Goal: Find specific page/section: Find specific page/section

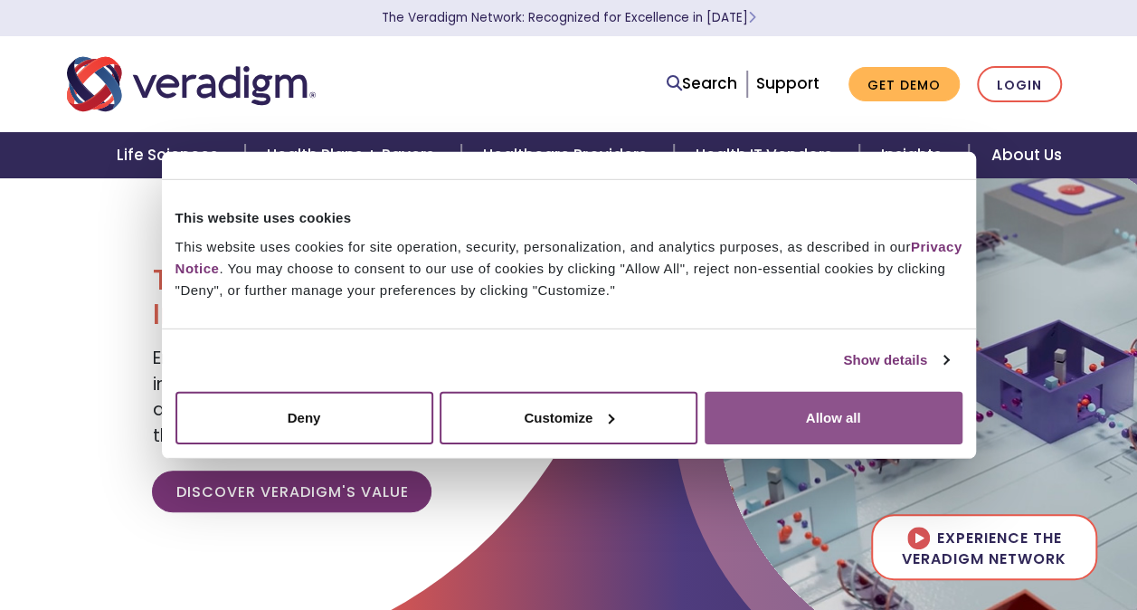
click at [847, 403] on button "Allow all" at bounding box center [834, 417] width 258 height 52
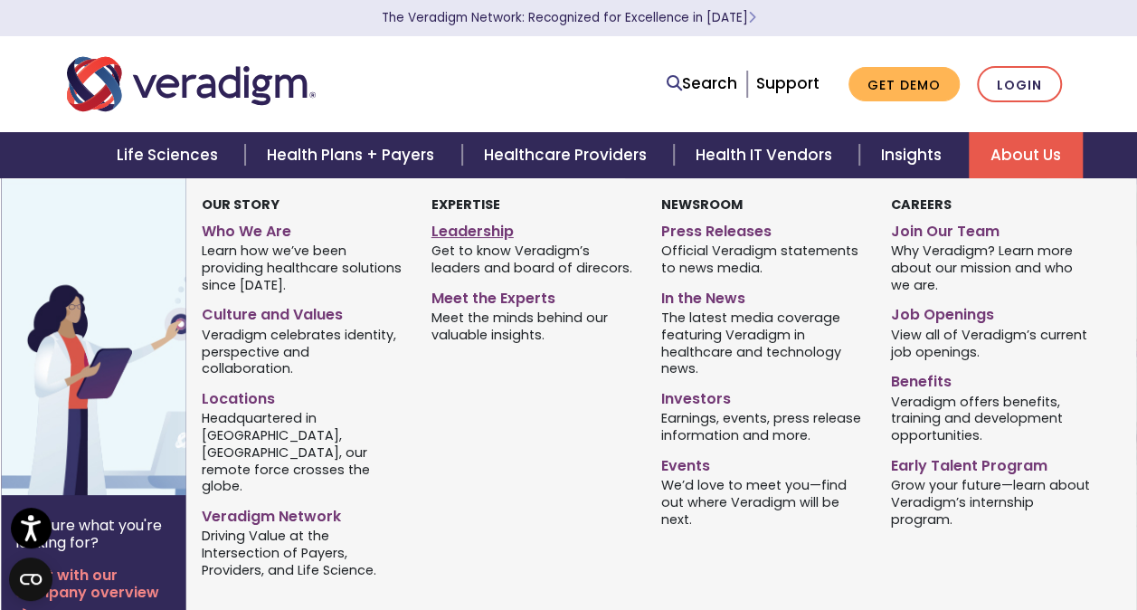
click at [468, 232] on link "Leadership" at bounding box center [532, 228] width 203 height 26
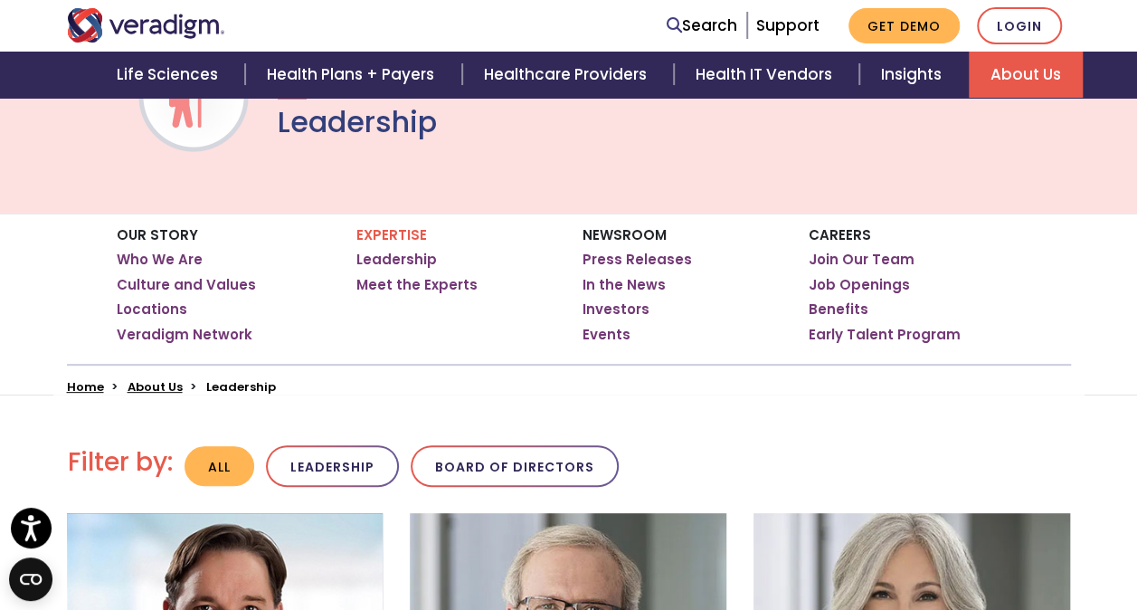
scroll to position [181, 0]
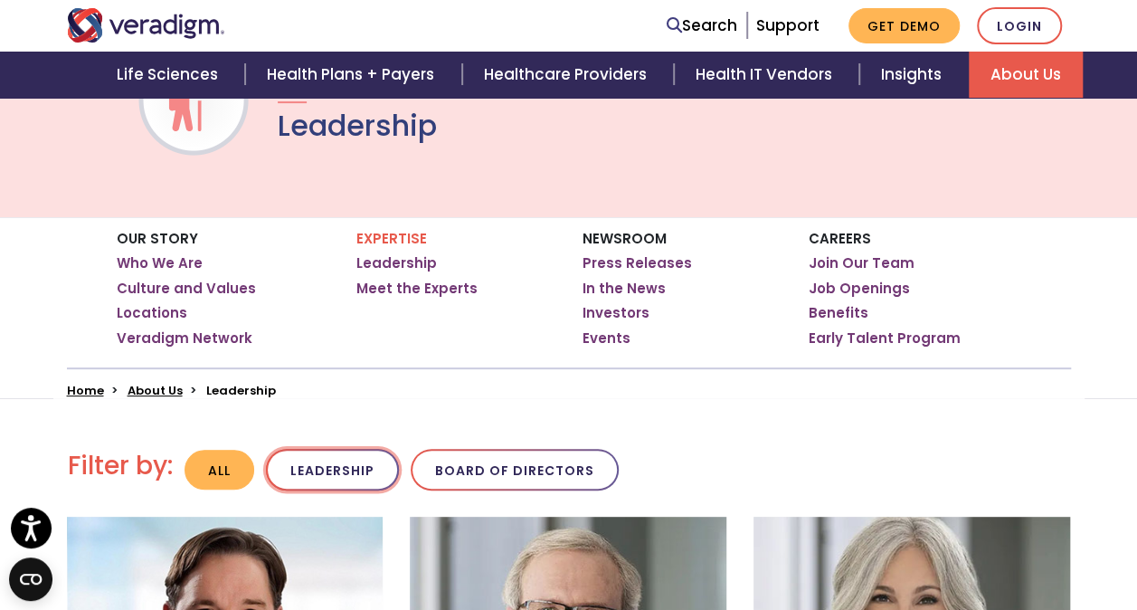
click at [362, 465] on button "Leadership" at bounding box center [332, 470] width 133 height 43
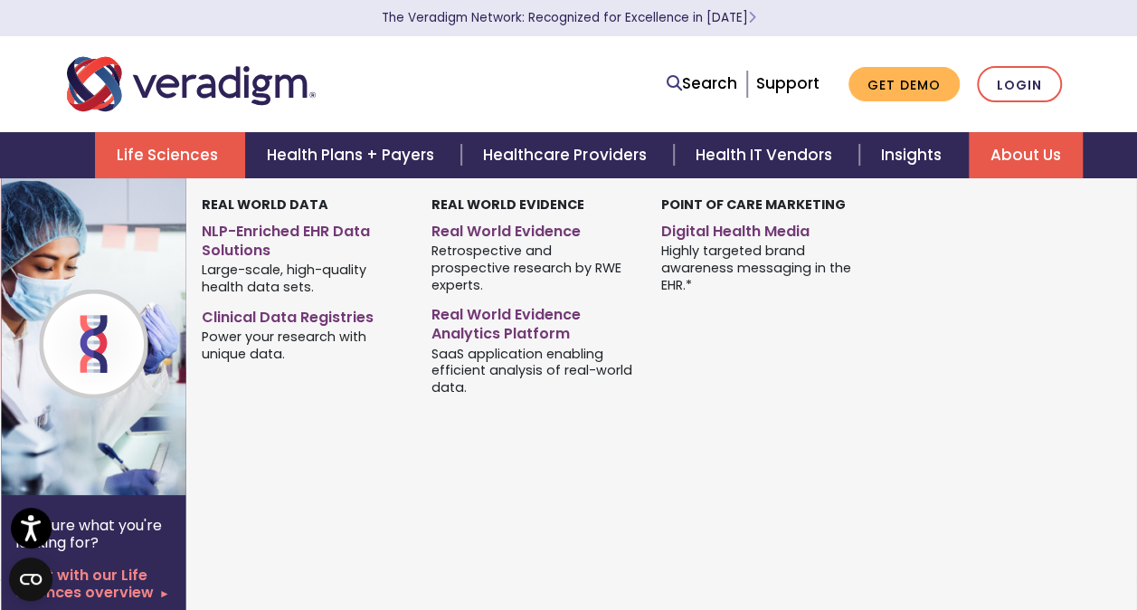
click at [136, 160] on link "Life Sciences" at bounding box center [170, 155] width 150 height 46
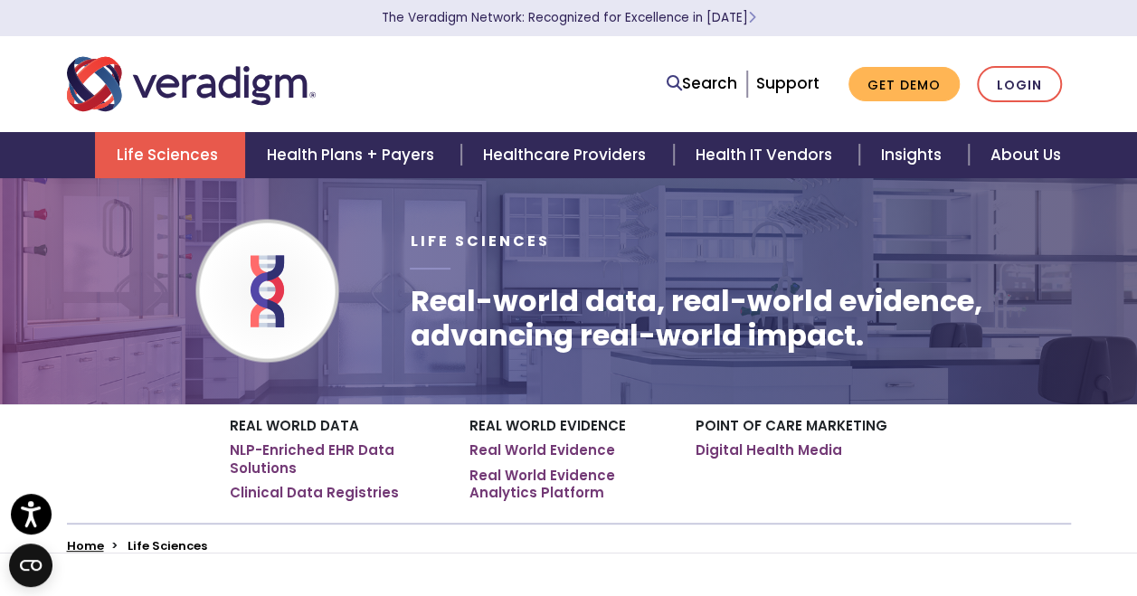
click at [188, 151] on link "Life Sciences" at bounding box center [170, 155] width 150 height 46
